Goal: Check status: Check status

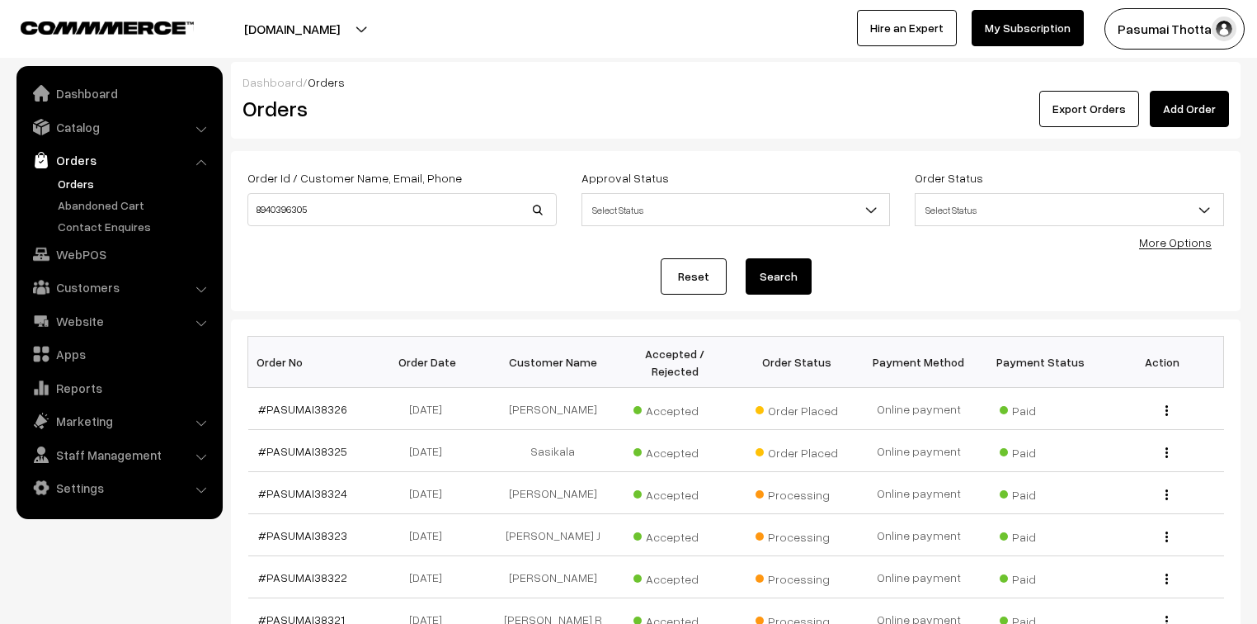
type input "8940396305"
click at [746, 258] on button "Search" at bounding box center [779, 276] width 66 height 36
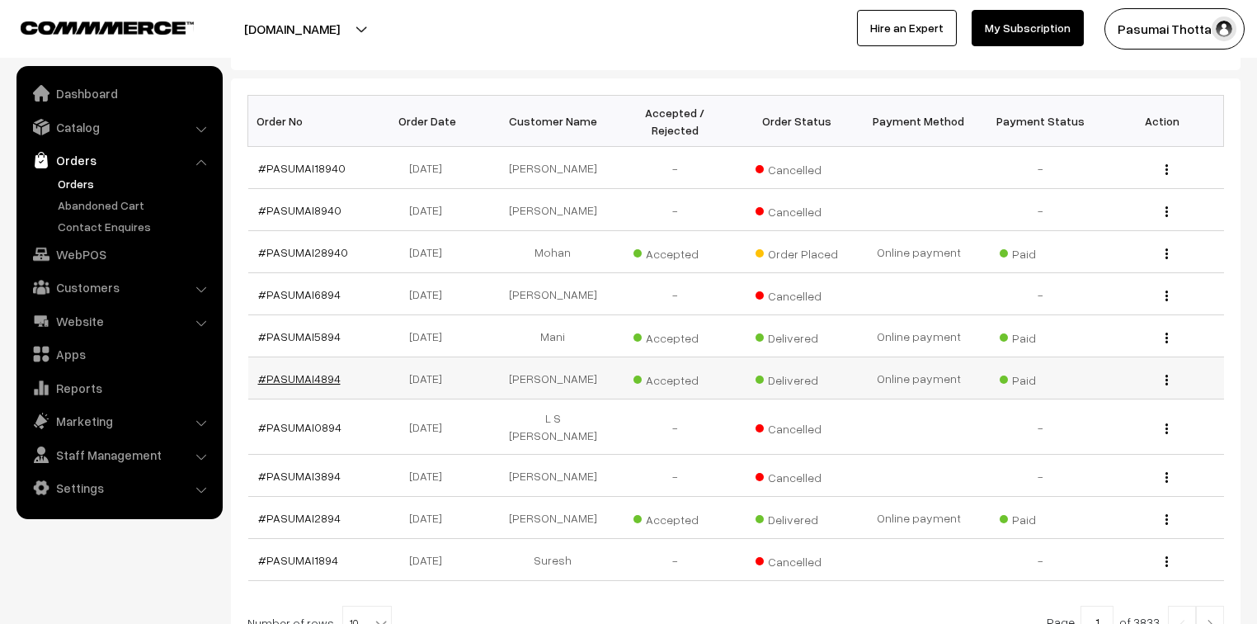
scroll to position [264, 0]
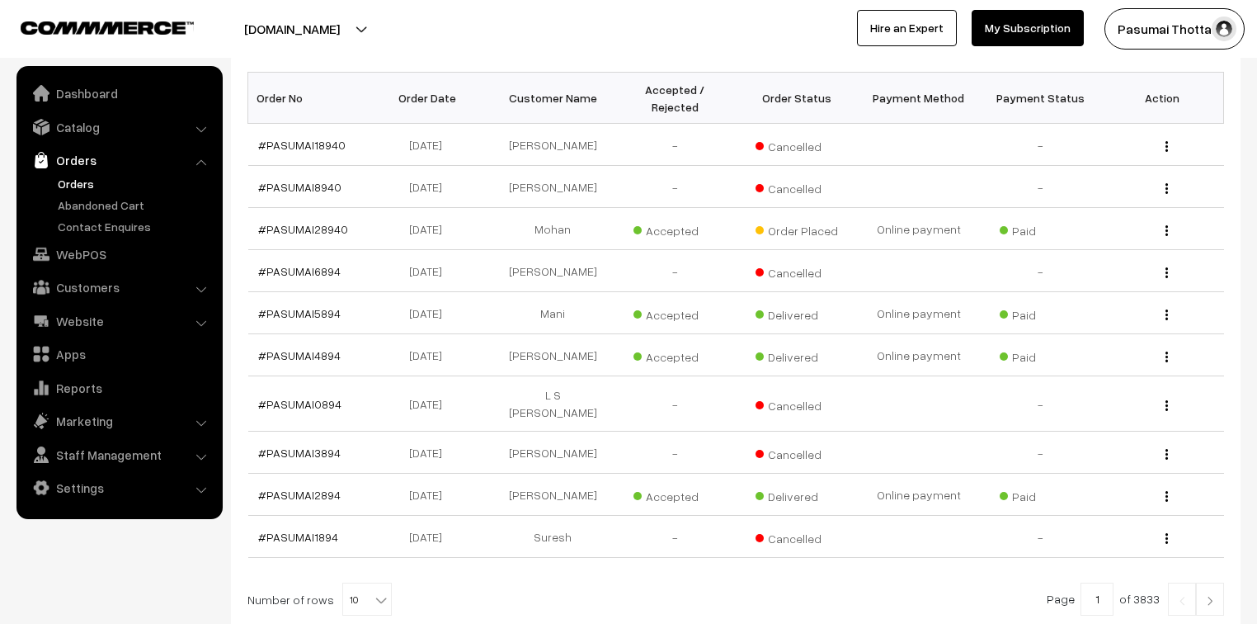
click at [73, 181] on link "Orders" at bounding box center [135, 183] width 163 height 17
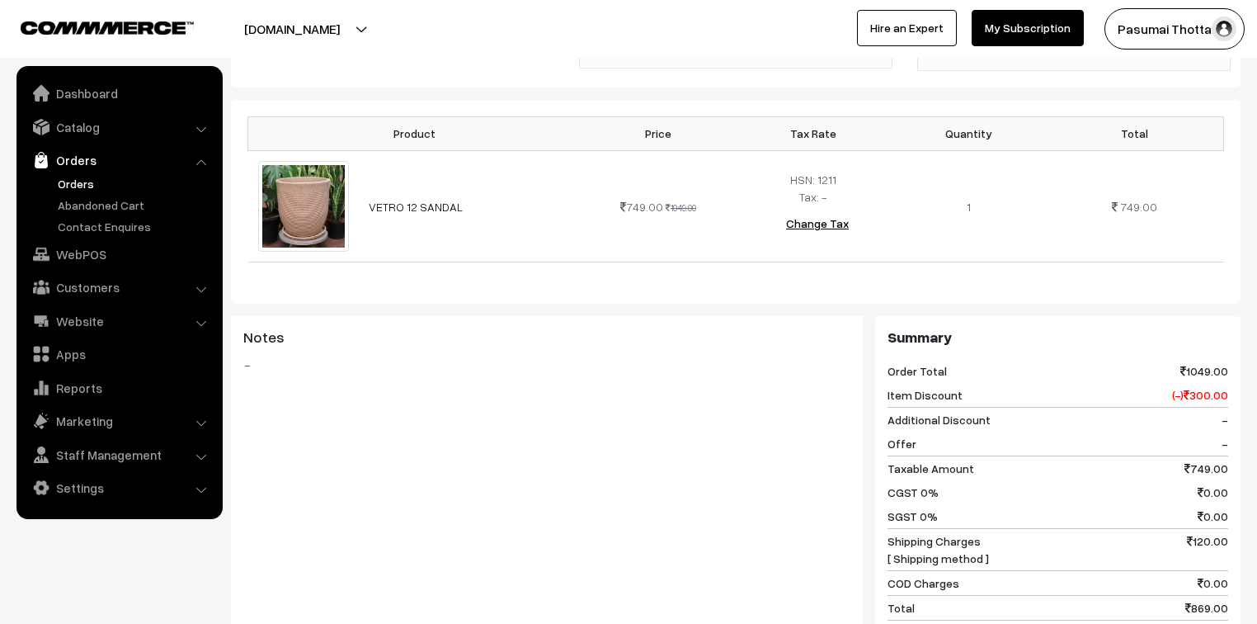
scroll to position [396, 0]
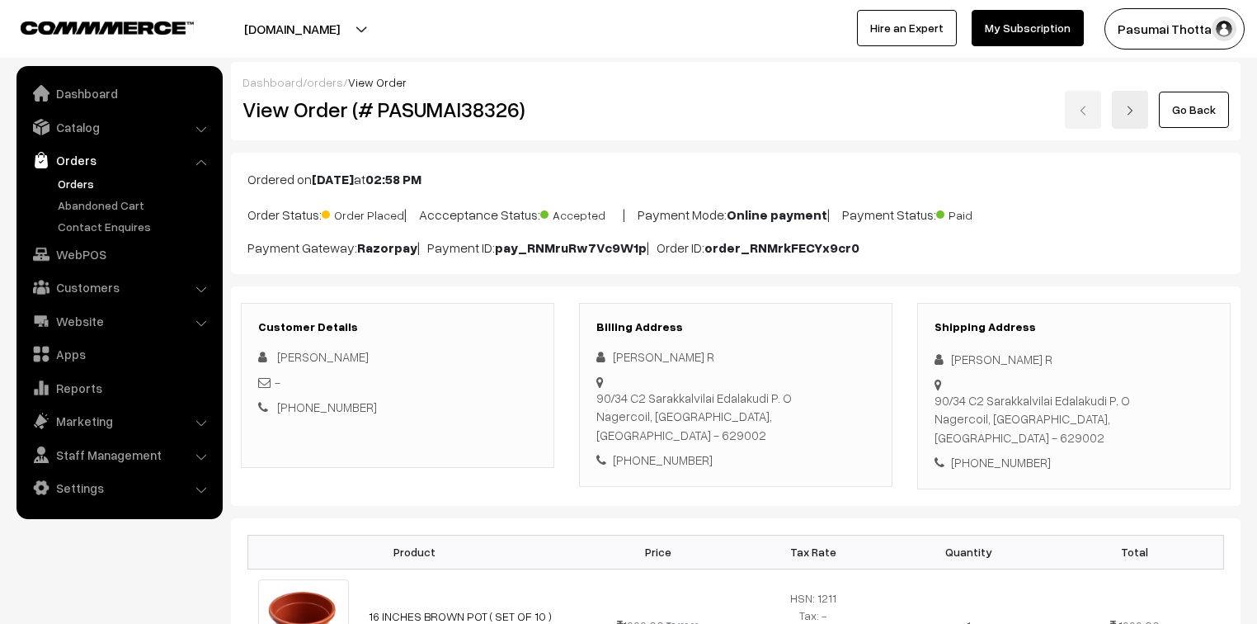
scroll to position [547, 0]
